Goal: Information Seeking & Learning: Learn about a topic

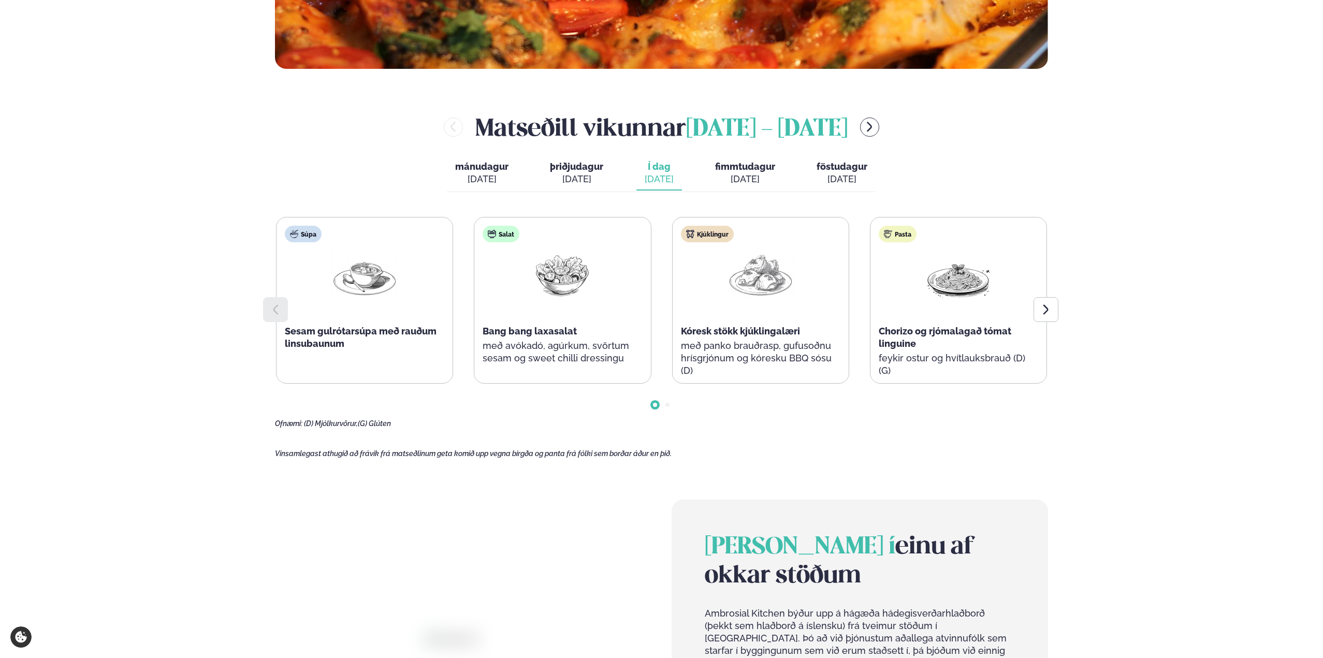
scroll to position [518, 0]
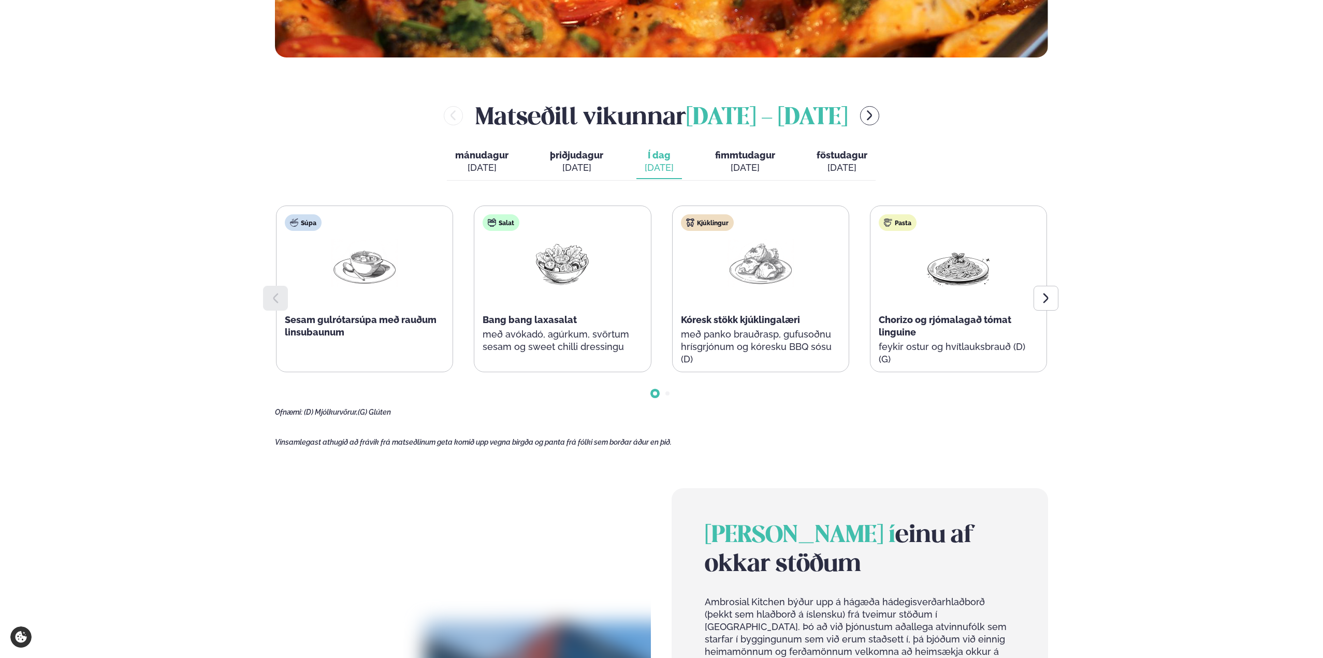
drag, startPoint x: 182, startPoint y: 196, endPoint x: 183, endPoint y: 202, distance: 6.3
click at [183, 202] on div "Þjónusta Hádegismatur fyrir fyrirtæki Fyrirtækja veitingar Einkapartý Matseðill…" at bounding box center [661, 377] width 1323 height 1790
click at [133, 287] on div "Þjónusta Hádegismatur fyrir fyrirtæki Fyrirtækja veitingar Einkapartý Matseðill…" at bounding box center [661, 377] width 1323 height 1790
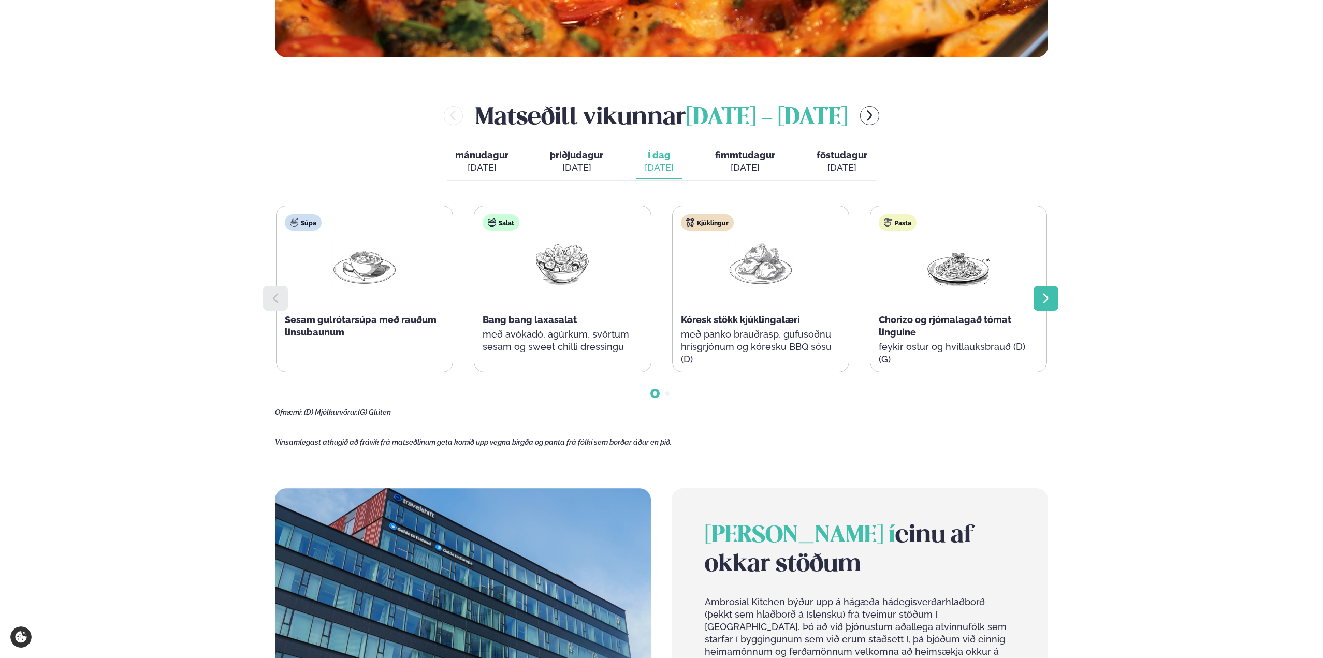
click at [1055, 295] on div at bounding box center [1045, 298] width 25 height 25
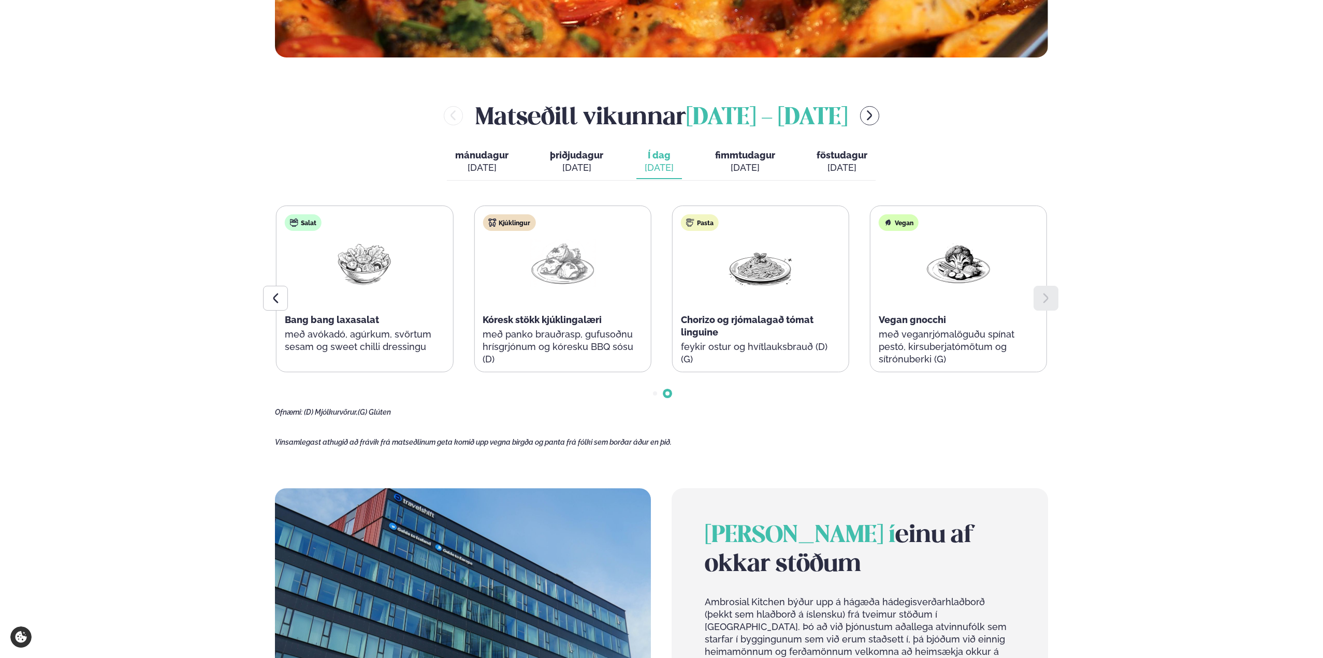
click at [1055, 296] on div at bounding box center [1045, 298] width 25 height 25
click at [264, 295] on div at bounding box center [275, 298] width 25 height 25
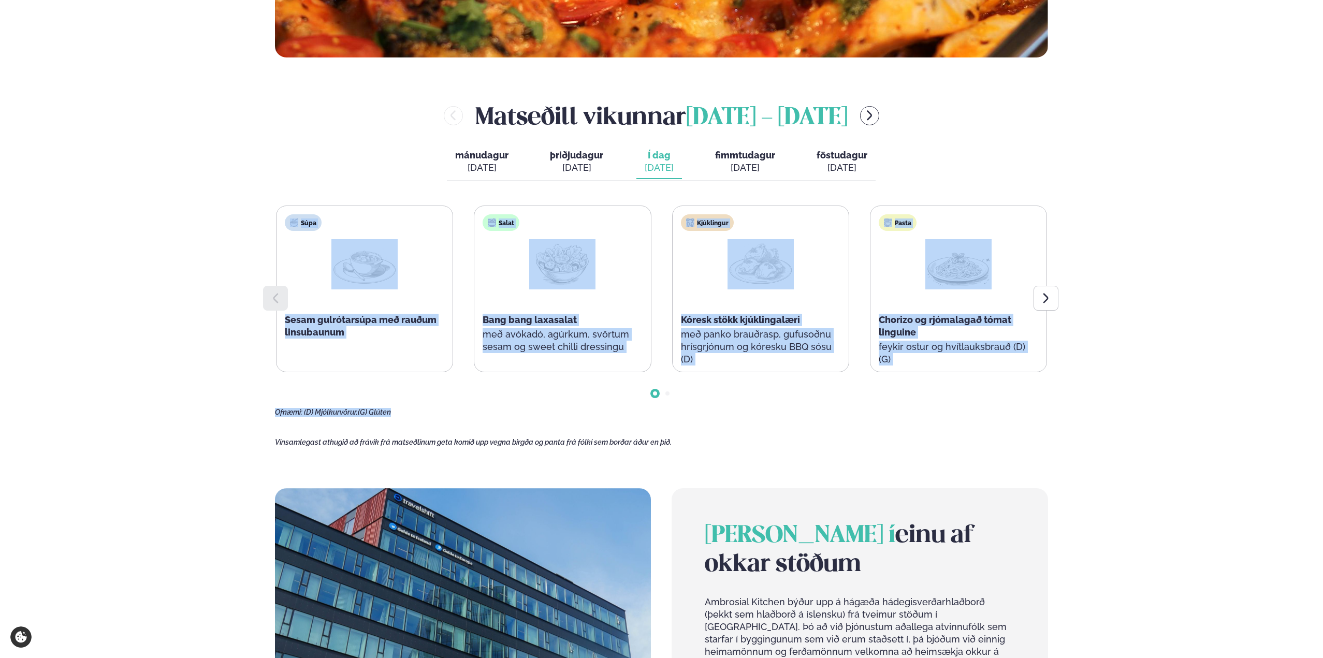
drag, startPoint x: 212, startPoint y: 215, endPoint x: 1189, endPoint y: 427, distance: 1000.0
click at [1172, 426] on div "Þjónusta Hádegismatur fyrir fyrirtæki Fyrirtækja veitingar Einkapartý Matseðill…" at bounding box center [661, 377] width 1323 height 1790
click at [1189, 427] on div "Þjónusta Hádegismatur fyrir fyrirtæki Fyrirtækja veitingar Einkapartý Matseðill…" at bounding box center [661, 377] width 1323 height 1790
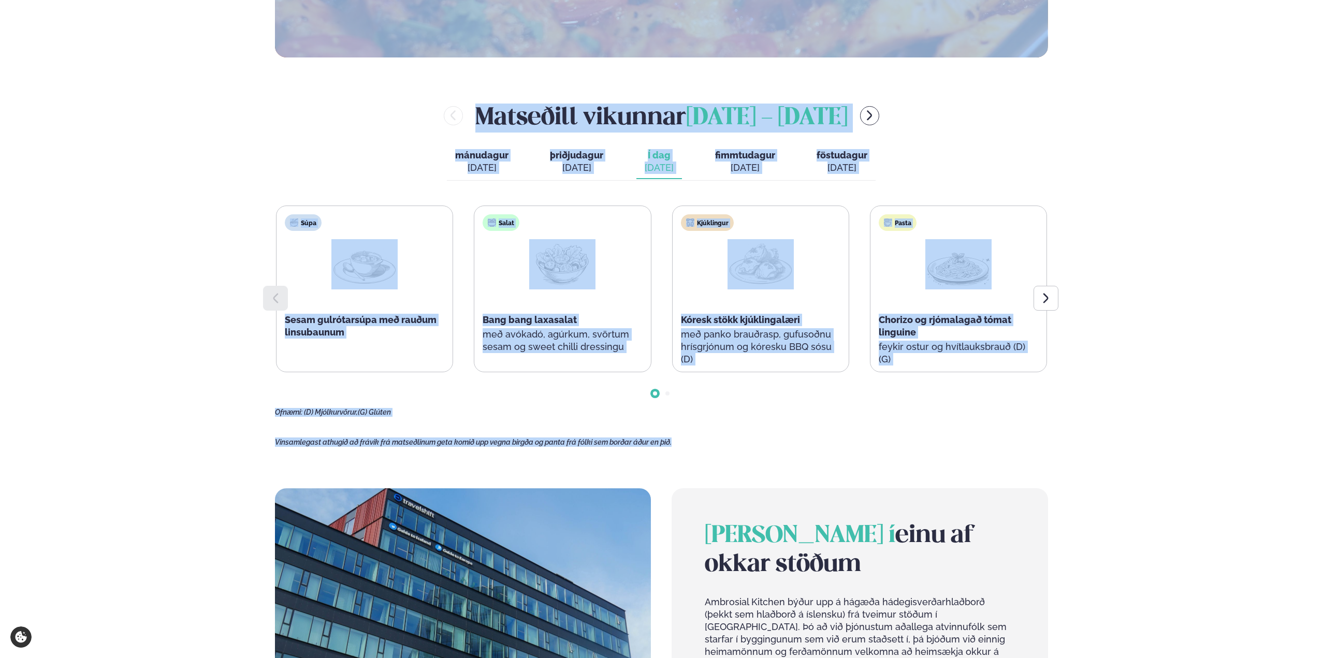
drag, startPoint x: 908, startPoint y: 396, endPoint x: 134, endPoint y: 130, distance: 818.3
click at [134, 119] on div "Þjónusta Hádegismatur fyrir fyrirtæki Fyrirtækja veitingar Einkapartý Matseðill…" at bounding box center [661, 377] width 1323 height 1790
click at [189, 234] on div "Þjónusta Hádegismatur fyrir fyrirtæki Fyrirtækja veitingar Einkapartý Matseðill…" at bounding box center [661, 377] width 1323 height 1790
click at [125, 280] on div "Þjónusta Hádegismatur fyrir fyrirtæki Fyrirtækja veitingar Einkapartý Matseðill…" at bounding box center [661, 377] width 1323 height 1790
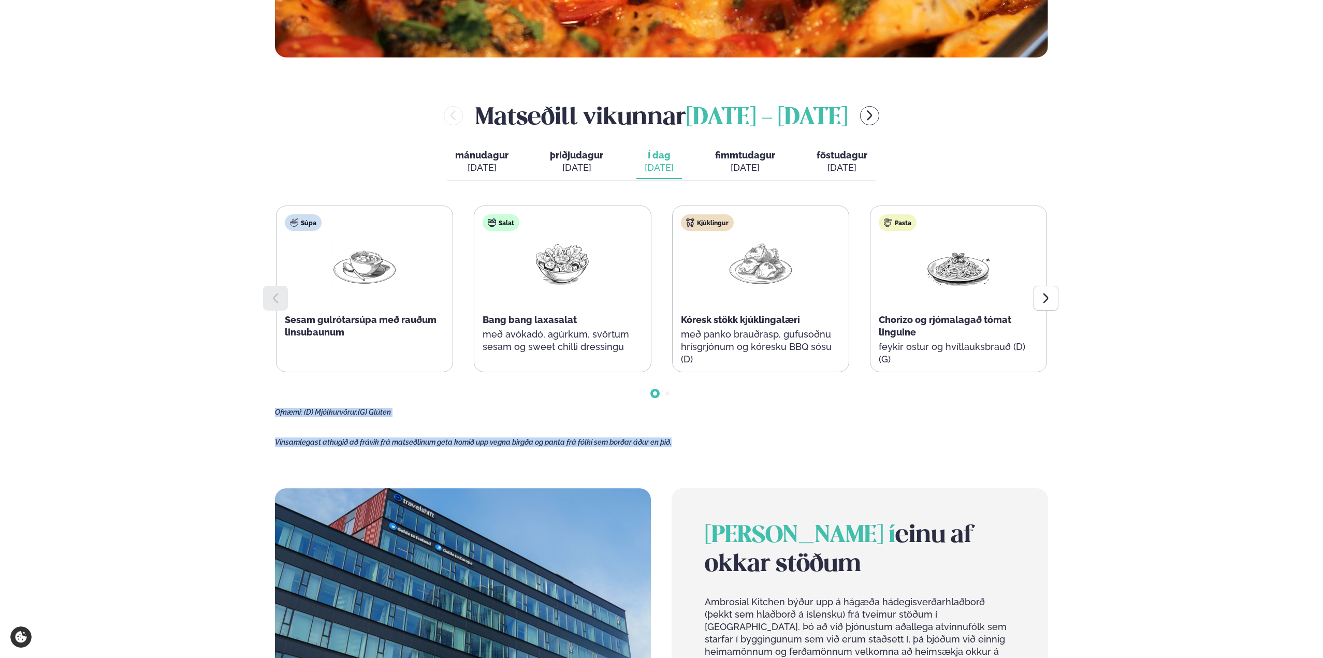
drag, startPoint x: 691, startPoint y: 450, endPoint x: 290, endPoint y: 398, distance: 404.2
click at [290, 398] on main "[PERSON_NAME] / Vikumatseðill Vikulegt matseðill okkar Komdu með á dagana þar s…" at bounding box center [661, 270] width 835 height 1576
click at [284, 397] on div at bounding box center [661, 385] width 773 height 26
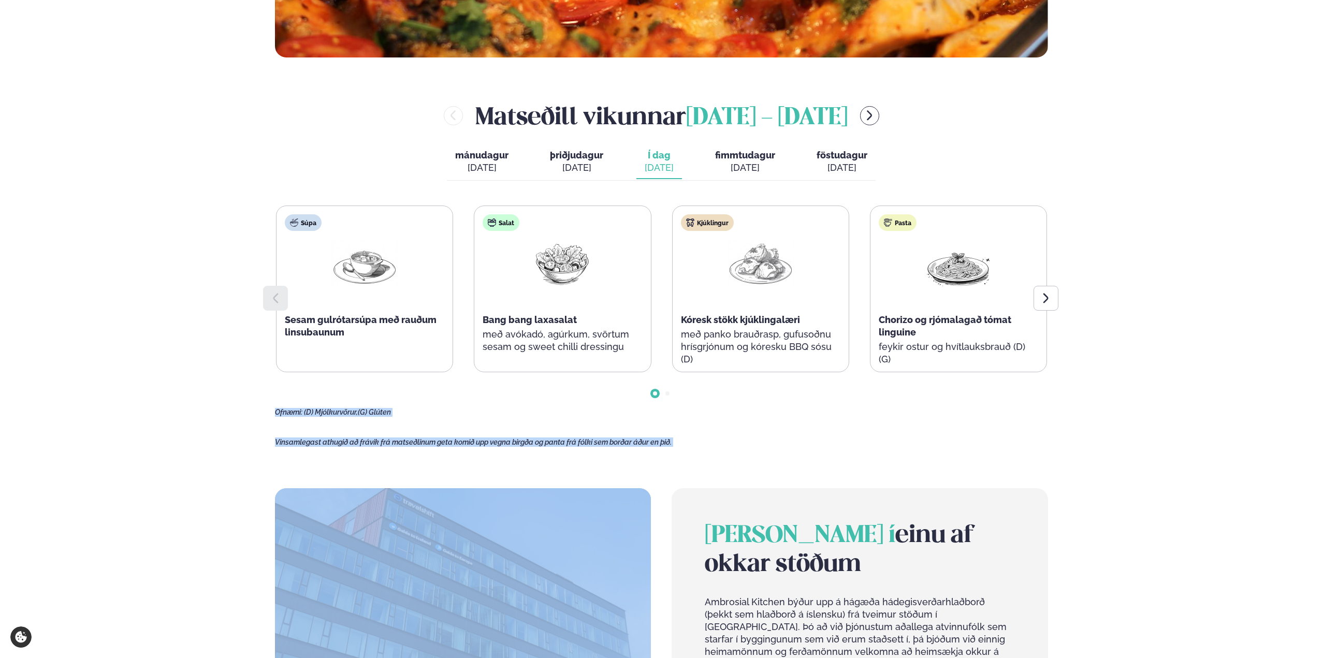
drag, startPoint x: 284, startPoint y: 397, endPoint x: 802, endPoint y: 458, distance: 521.8
click at [788, 459] on main "[PERSON_NAME] / Vikumatseðill Vikulegt matseðill okkar Komdu með á dagana þar s…" at bounding box center [661, 270] width 835 height 1576
click at [812, 457] on main "[PERSON_NAME] / Vikumatseðill Vikulegt matseðill okkar Komdu með á dagana þar s…" at bounding box center [661, 270] width 835 height 1576
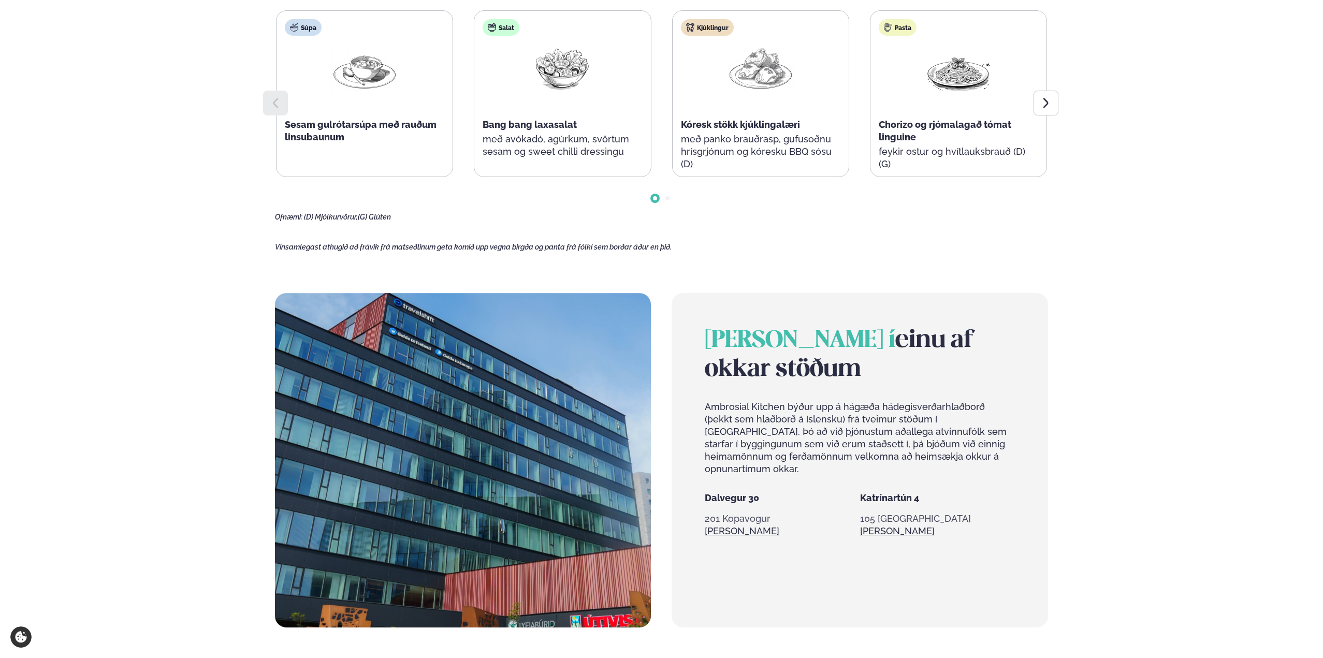
scroll to position [777, 0]
